Goal: Information Seeking & Learning: Learn about a topic

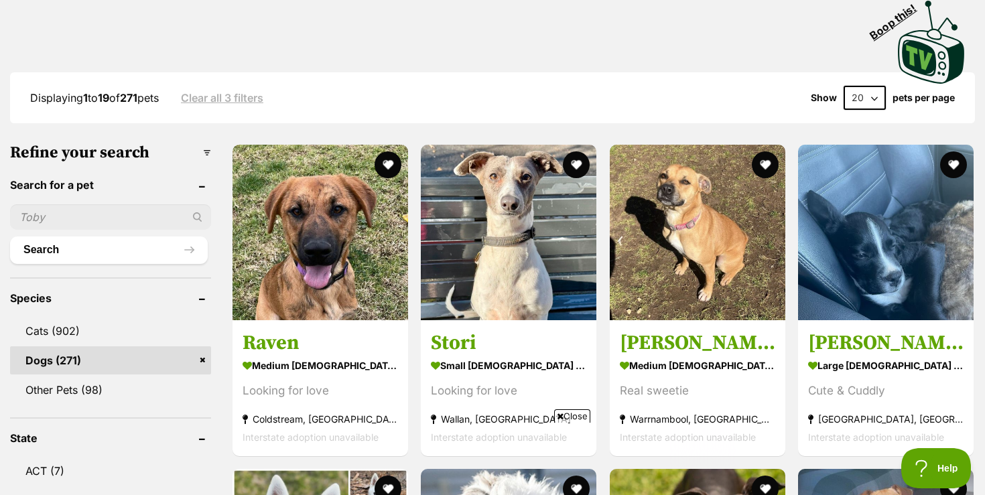
scroll to position [295, 0]
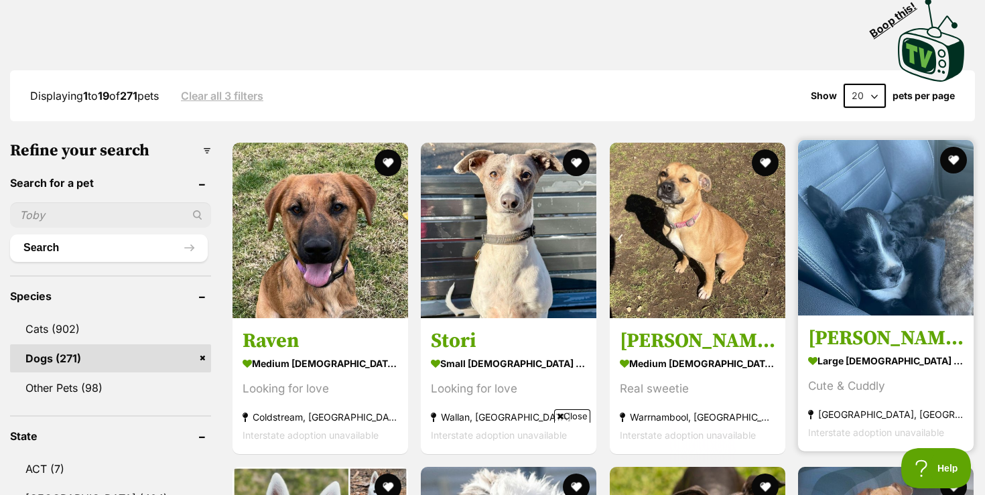
click at [873, 285] on img at bounding box center [886, 228] width 176 height 176
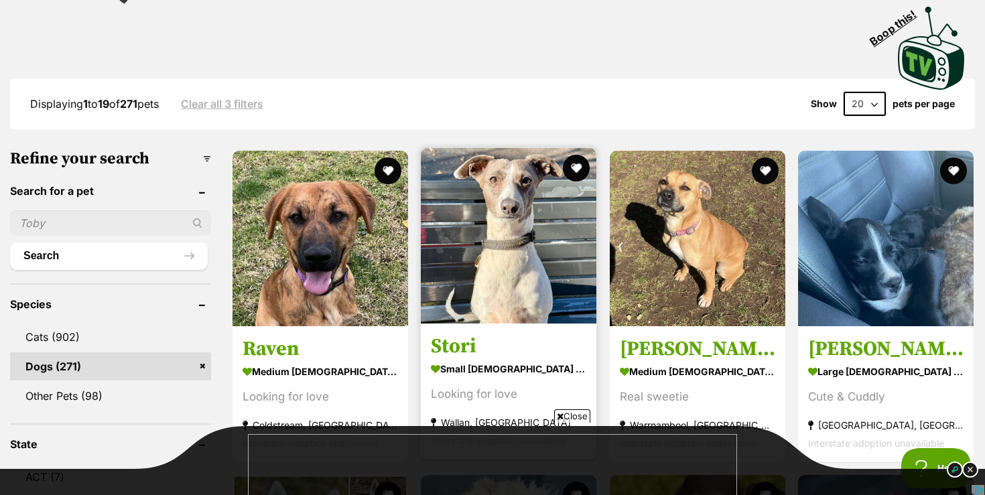
click at [519, 285] on img at bounding box center [509, 236] width 176 height 176
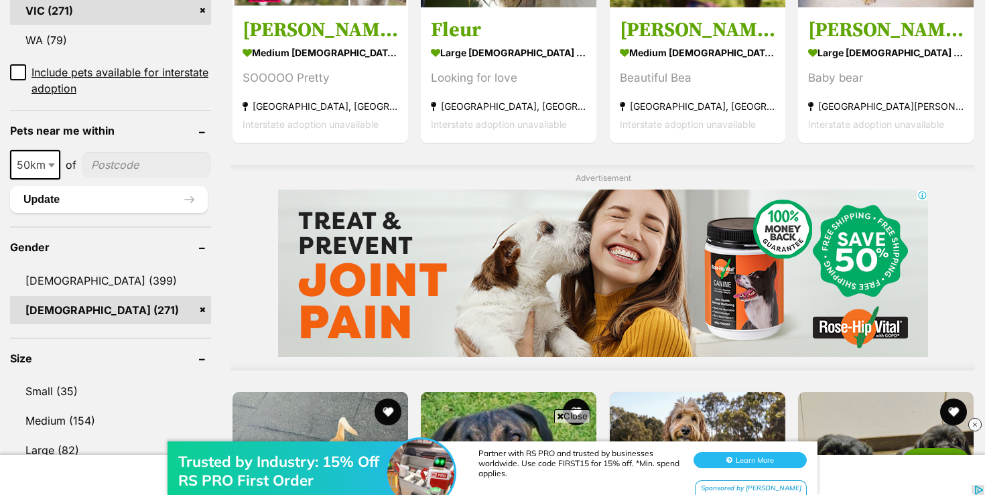
click at [573, 418] on div "Trusted by Industry: 15% Off RS PRO First Order Partner with RS PRO and trusted…" at bounding box center [492, 455] width 985 height 80
click at [975, 422] on img at bounding box center [974, 424] width 13 height 13
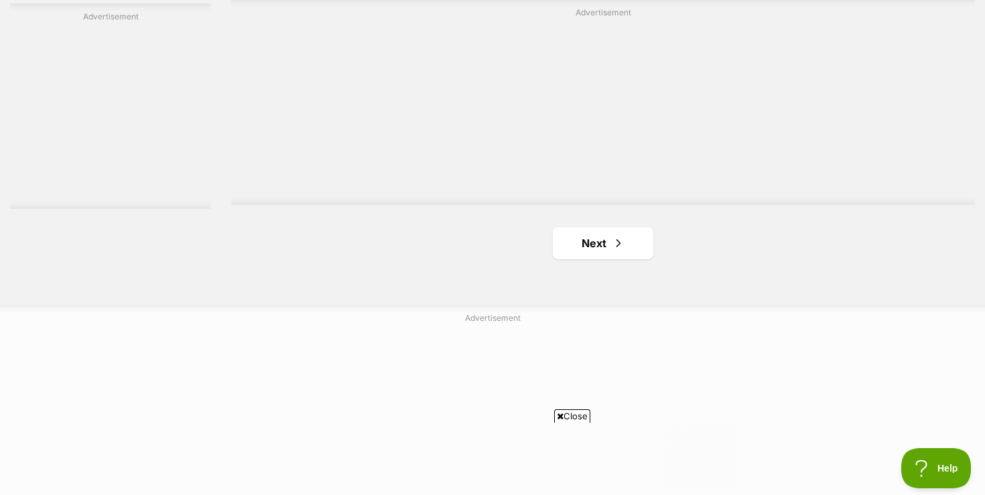
scroll to position [2458, 0]
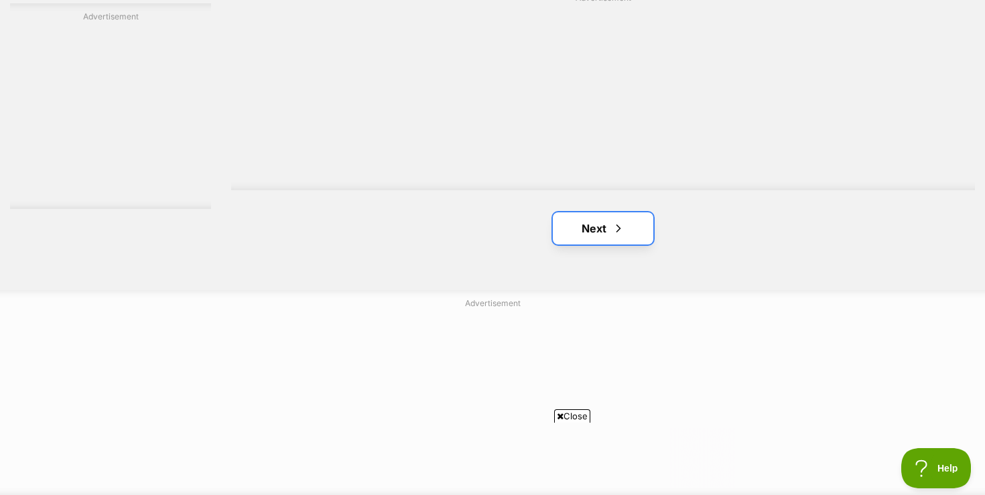
click at [588, 225] on link "Next" at bounding box center [603, 228] width 101 height 32
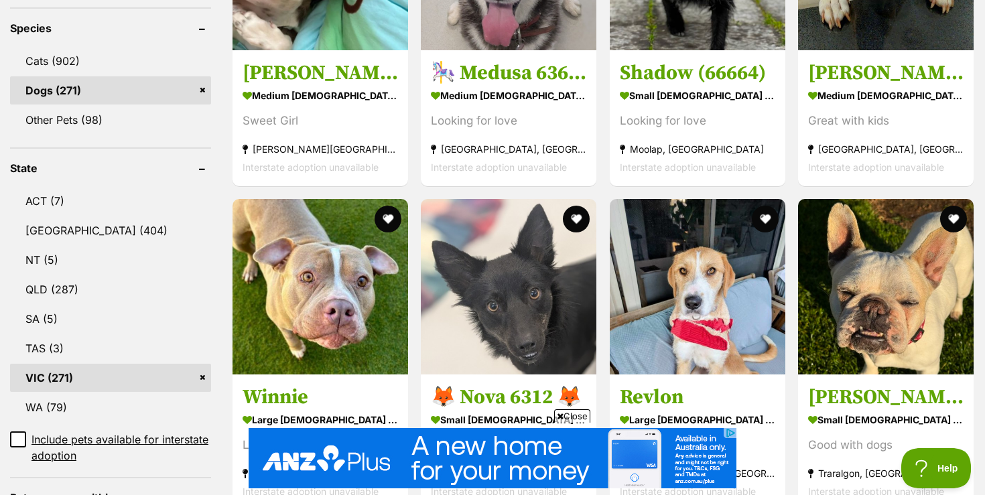
click at [582, 414] on span "Close" at bounding box center [572, 415] width 36 height 13
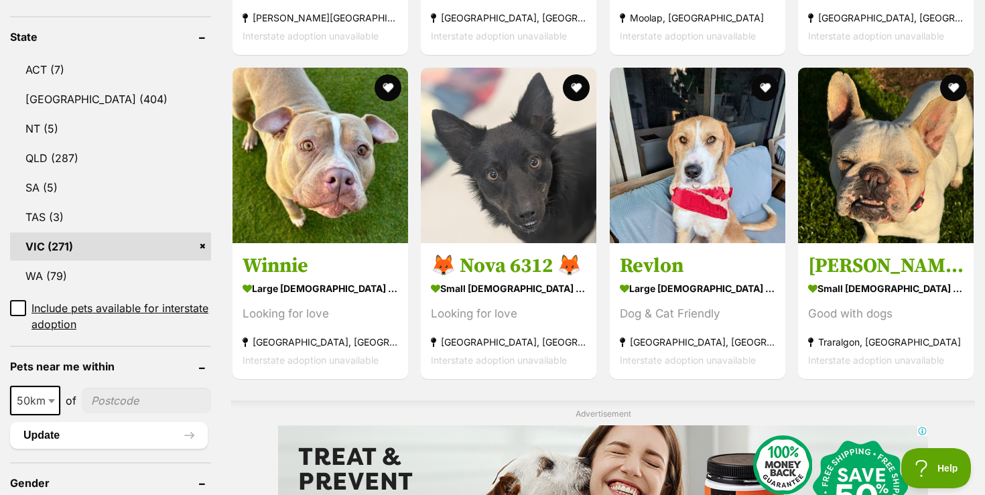
scroll to position [697, 0]
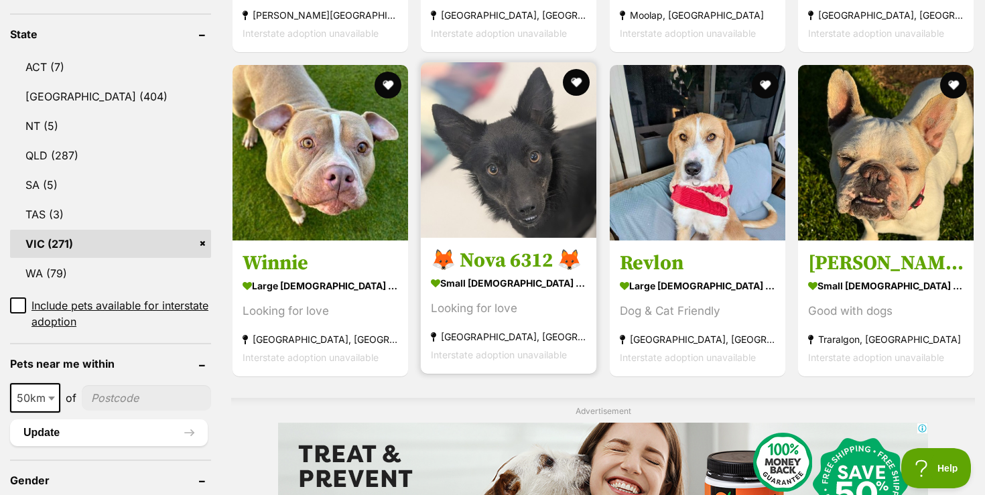
click at [513, 188] on img at bounding box center [509, 150] width 176 height 176
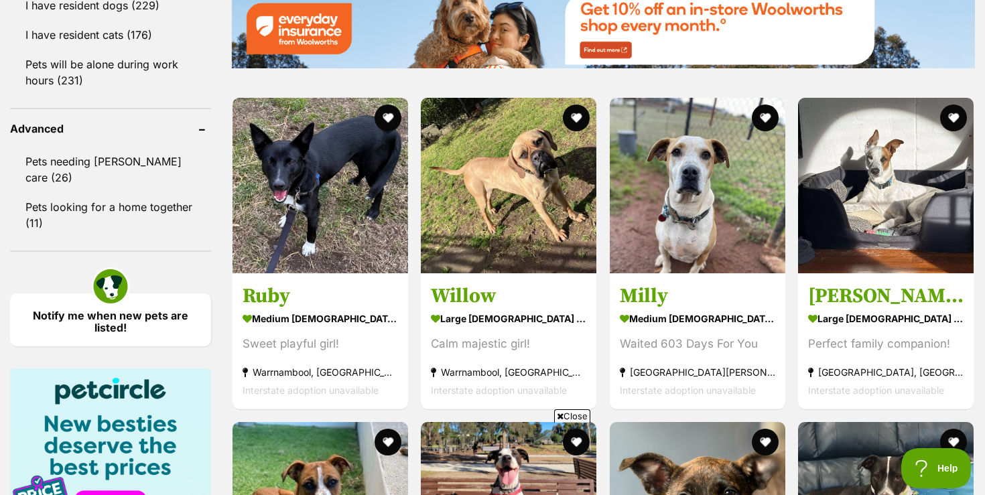
scroll to position [1689, 0]
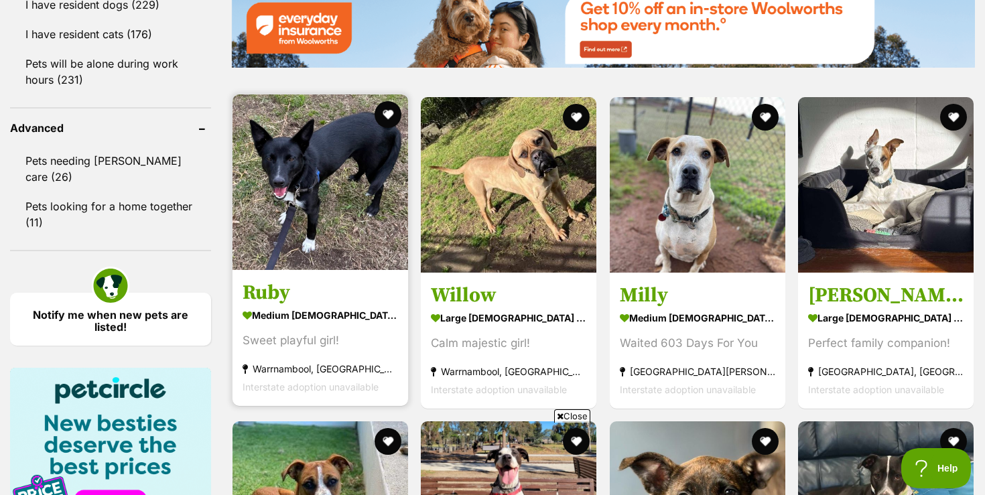
click at [344, 216] on img at bounding box center [321, 182] width 176 height 176
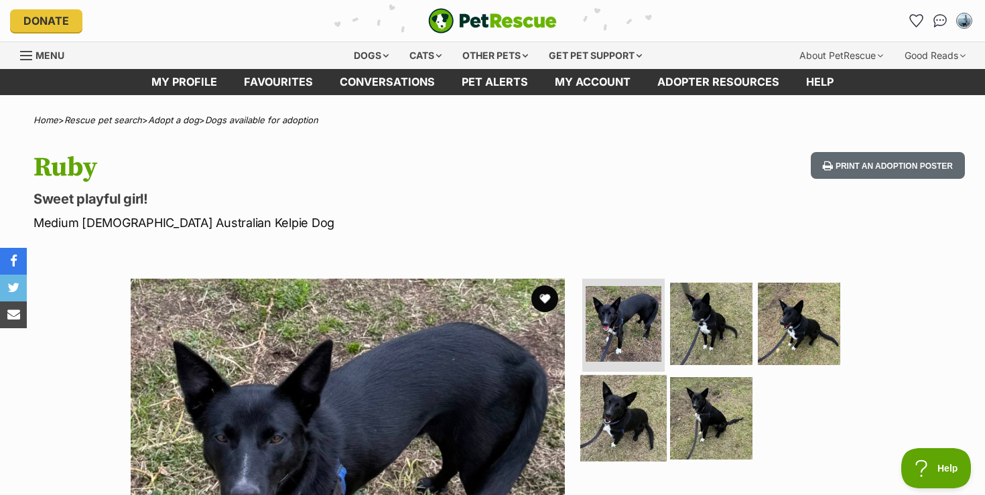
click at [613, 408] on img at bounding box center [623, 418] width 86 height 86
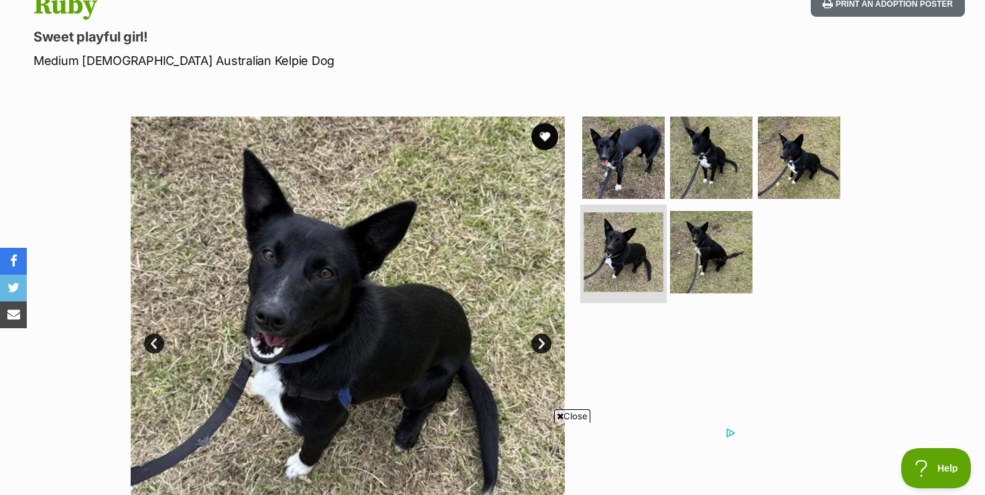
scroll to position [188, 0]
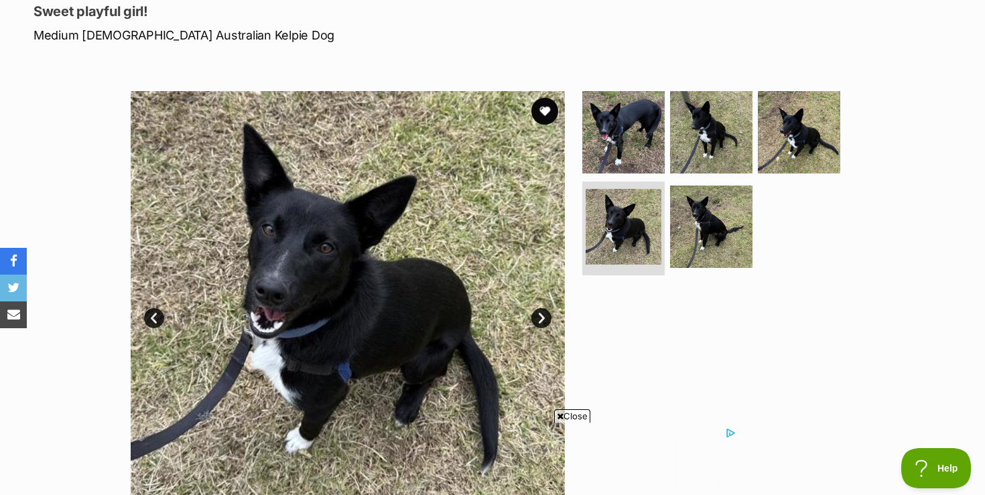
click at [569, 418] on span "Close" at bounding box center [572, 415] width 36 height 13
click at [539, 318] on link "Next" at bounding box center [541, 318] width 20 height 20
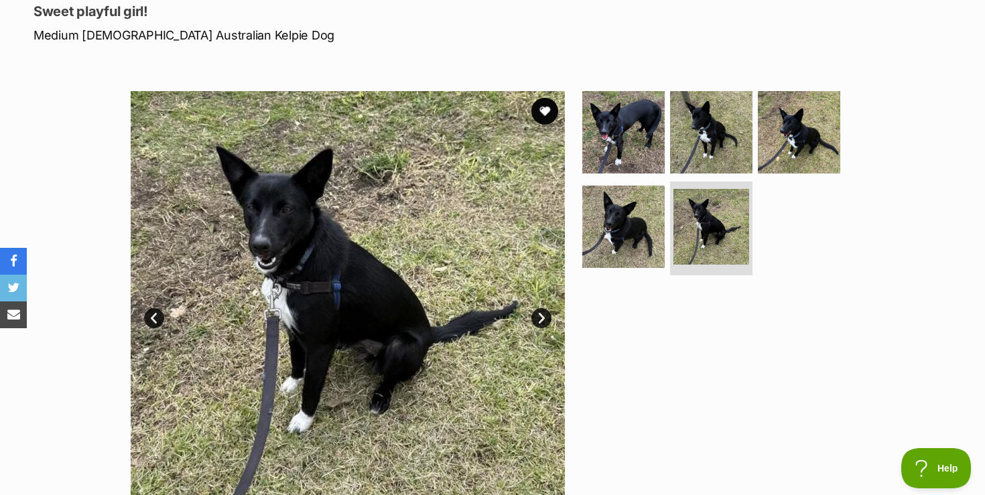
click at [540, 321] on link "Next" at bounding box center [541, 318] width 20 height 20
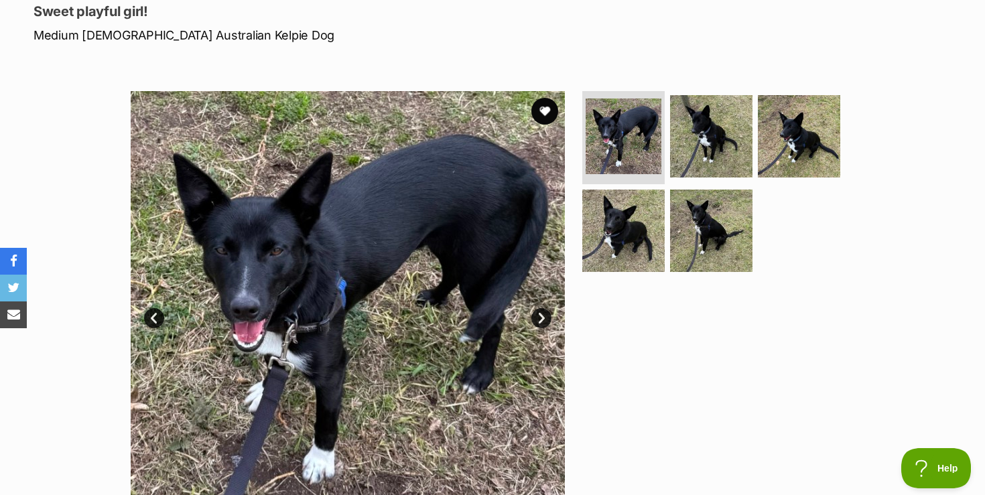
click at [540, 321] on link "Next" at bounding box center [541, 318] width 20 height 20
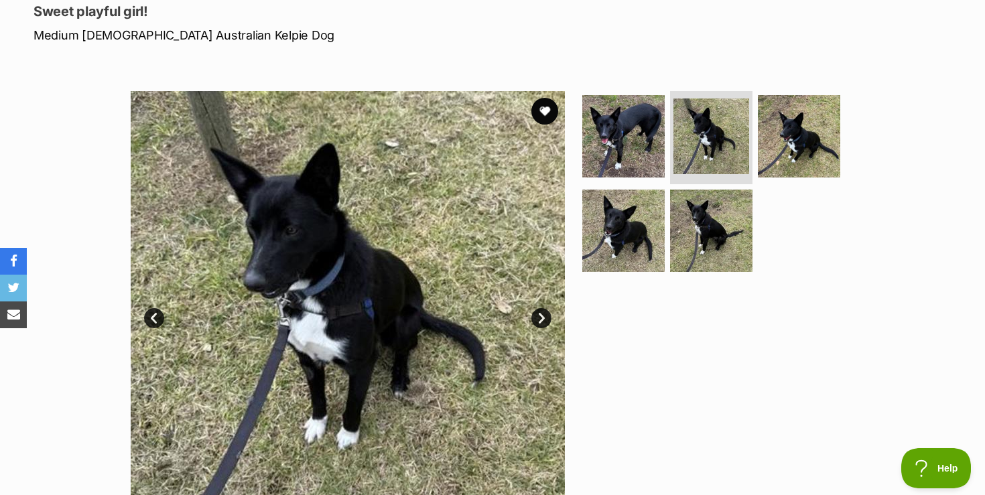
click at [540, 322] on link "Next" at bounding box center [541, 318] width 20 height 20
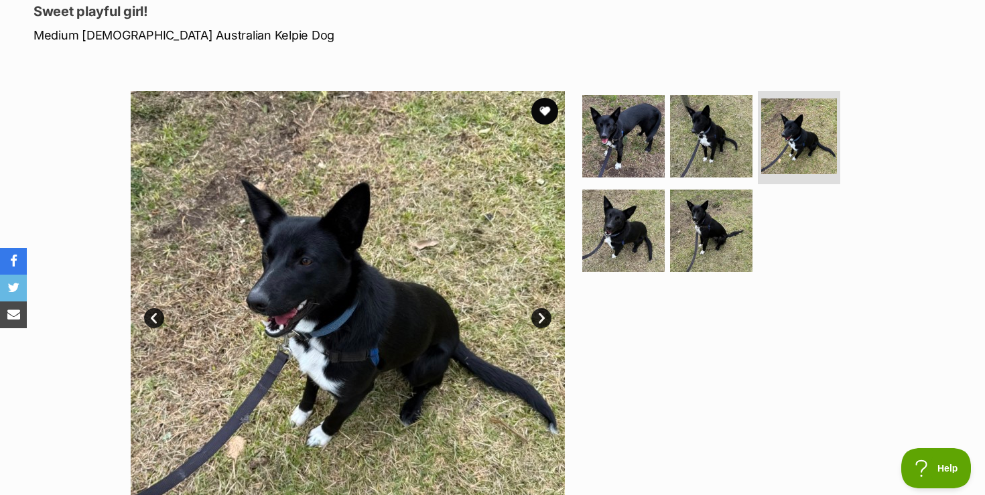
click at [540, 322] on link "Next" at bounding box center [541, 318] width 20 height 20
